Goal: Transaction & Acquisition: Subscribe to service/newsletter

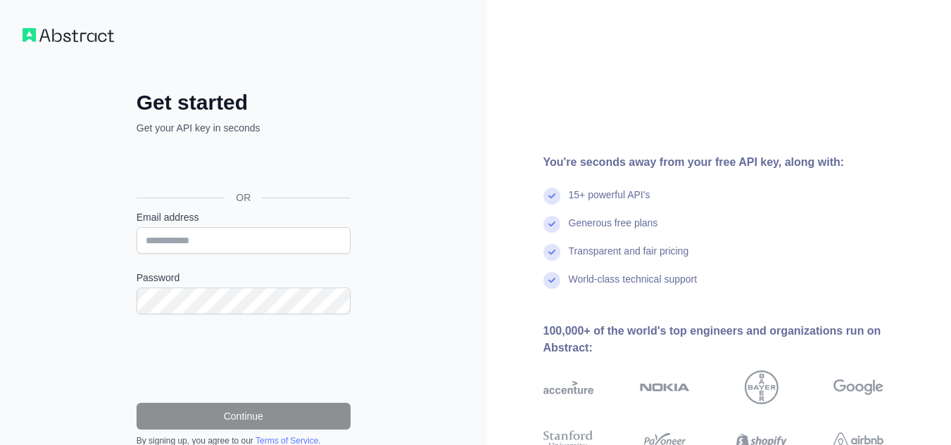
click at [80, 41] on img at bounding box center [68, 35] width 91 height 14
click at [219, 232] on input "Email address" at bounding box center [244, 240] width 214 height 27
click at [531, 193] on div "You're seconds away from your free API key, along with: 15+ powerful API's Gene…" at bounding box center [719, 289] width 464 height 270
click at [641, 194] on div "15+ powerful API's" at bounding box center [610, 202] width 82 height 28
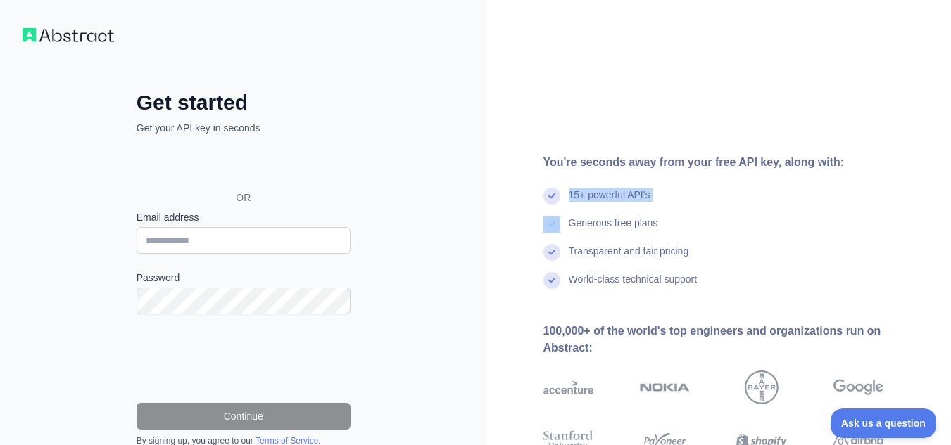
click at [641, 194] on div "15+ powerful API's" at bounding box center [610, 202] width 82 height 28
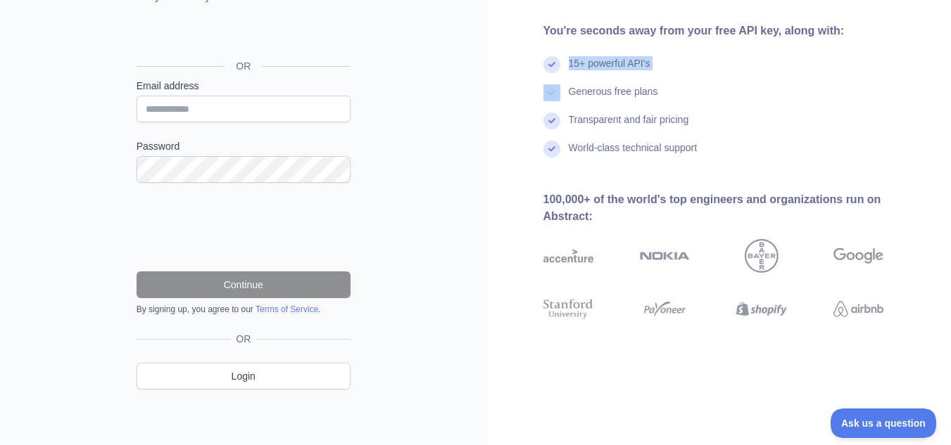
click at [778, 297] on img at bounding box center [761, 309] width 50 height 25
